Goal: Find specific page/section: Find specific page/section

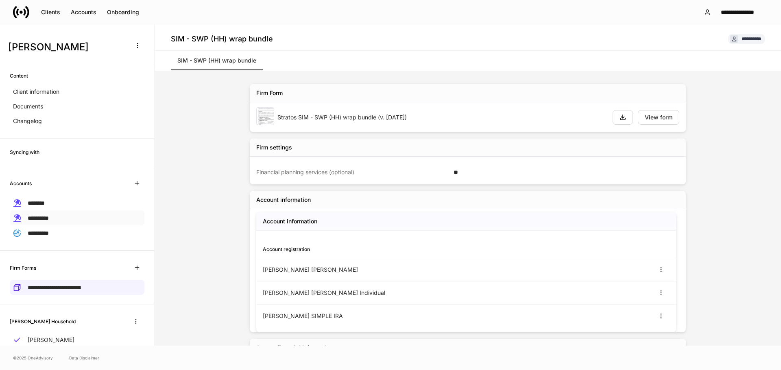
click at [44, 216] on span "**********" at bounding box center [38, 218] width 21 height 6
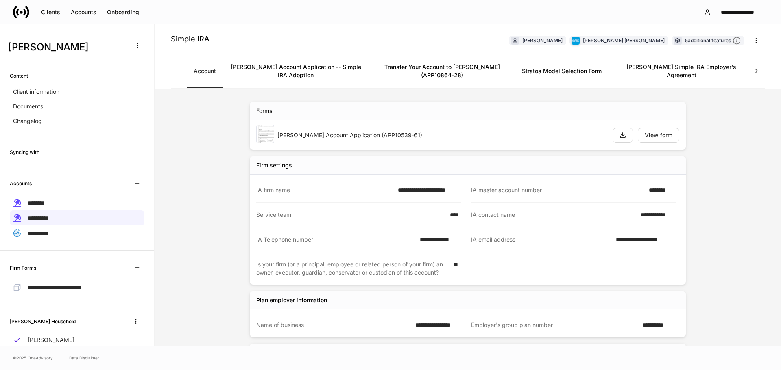
click at [313, 67] on link "[PERSON_NAME] Account Application -- Simple IRA Adoption" at bounding box center [295, 71] width 146 height 34
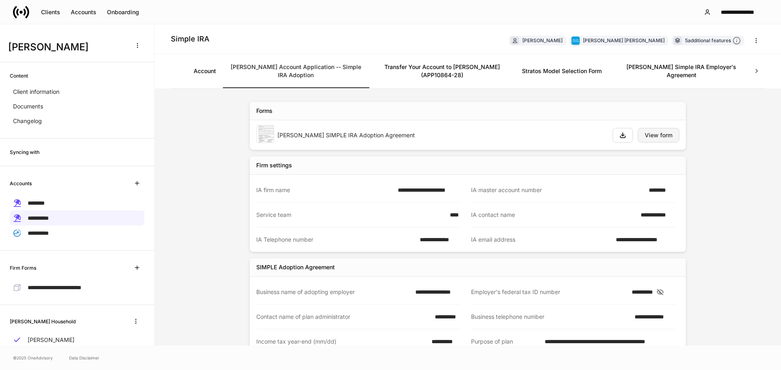
click at [665, 133] on div "View form" at bounding box center [658, 136] width 28 height 6
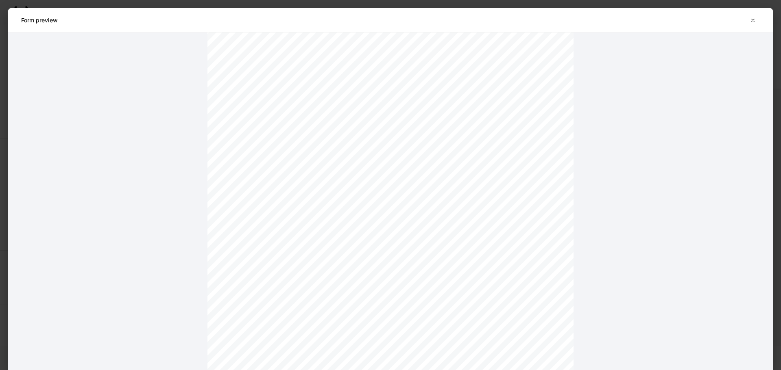
scroll to position [234, 0]
click at [752, 22] on icon "button" at bounding box center [752, 20] width 7 height 7
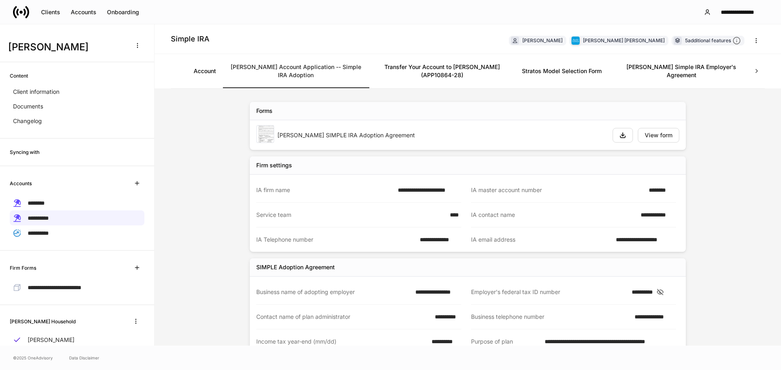
click at [667, 61] on link "[PERSON_NAME] Simple IRA Employer's Agreement" at bounding box center [681, 71] width 146 height 34
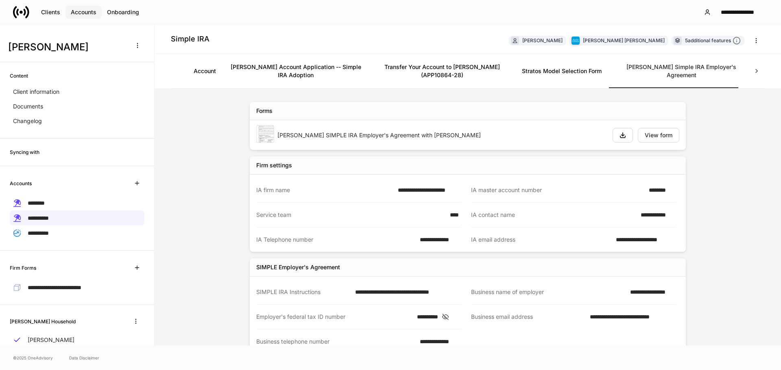
click at [88, 13] on div "Accounts" at bounding box center [84, 12] width 26 height 6
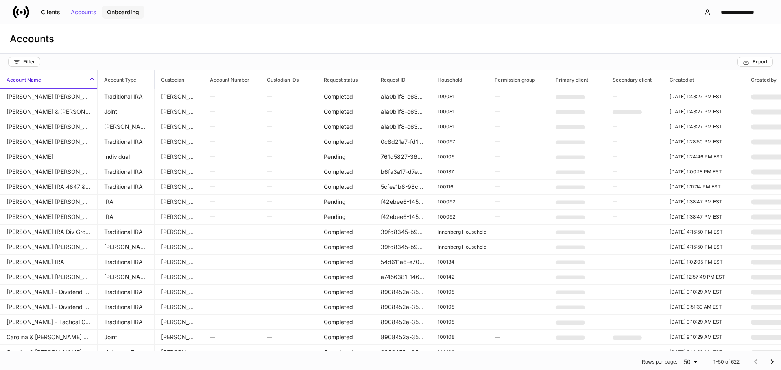
click at [123, 13] on div "Onboarding" at bounding box center [123, 12] width 32 height 6
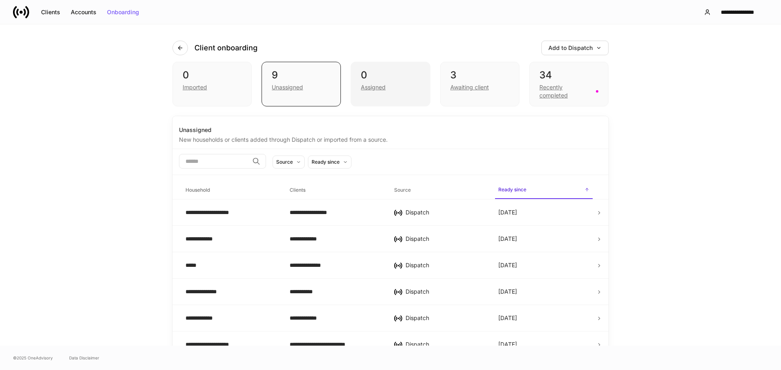
click at [376, 86] on div "Assigned" at bounding box center [373, 87] width 25 height 8
